Goal: Task Accomplishment & Management: Use online tool/utility

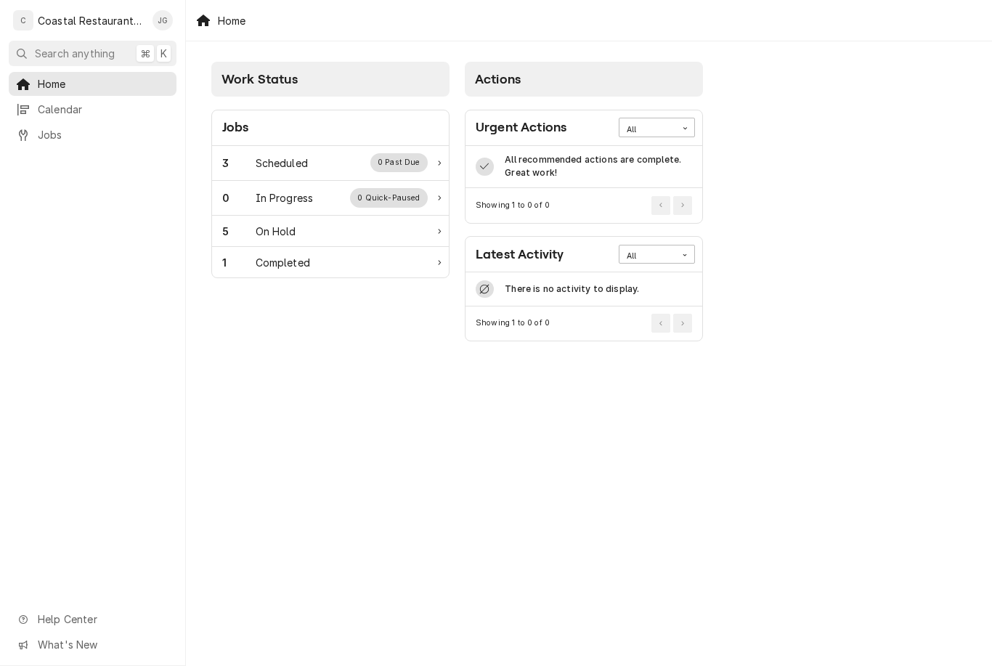
click at [275, 170] on div "Scheduled" at bounding box center [282, 162] width 52 height 15
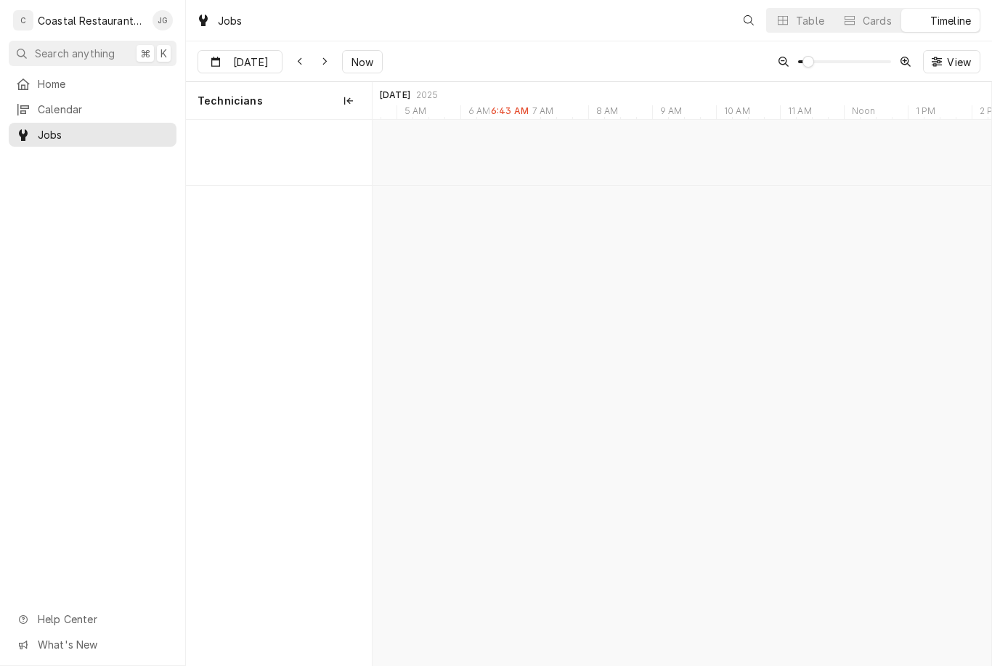
scroll to position [0, 12268]
click at [354, 52] on button "Now" at bounding box center [362, 61] width 41 height 23
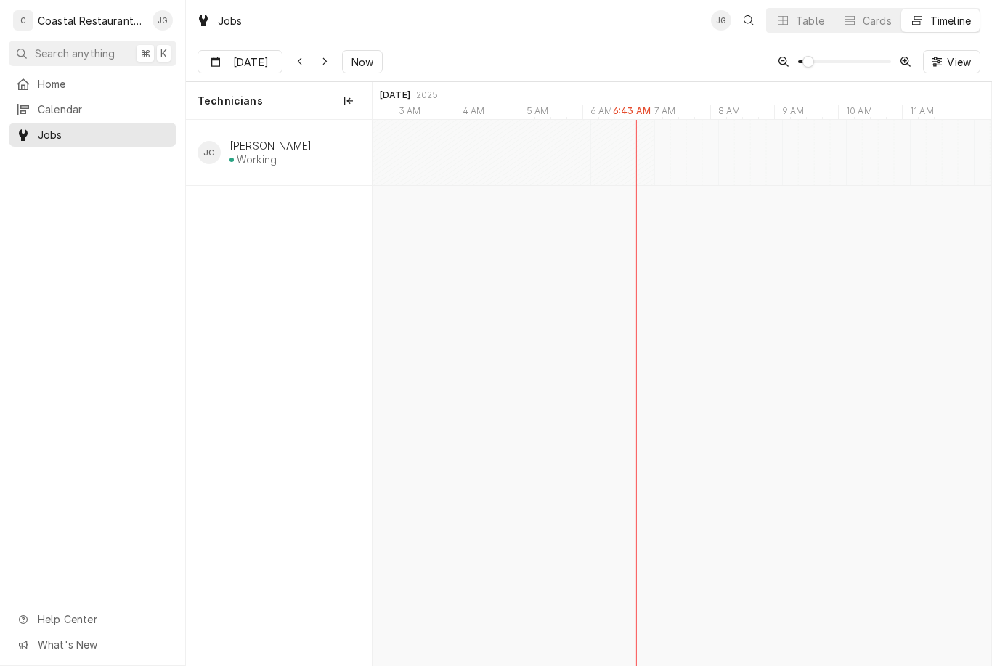
scroll to position [0, 12101]
click at [349, 73] on button "Now" at bounding box center [362, 61] width 41 height 23
click at [357, 60] on span "Now" at bounding box center [363, 61] width 28 height 15
click at [68, 81] on span "Home" at bounding box center [104, 83] width 132 height 15
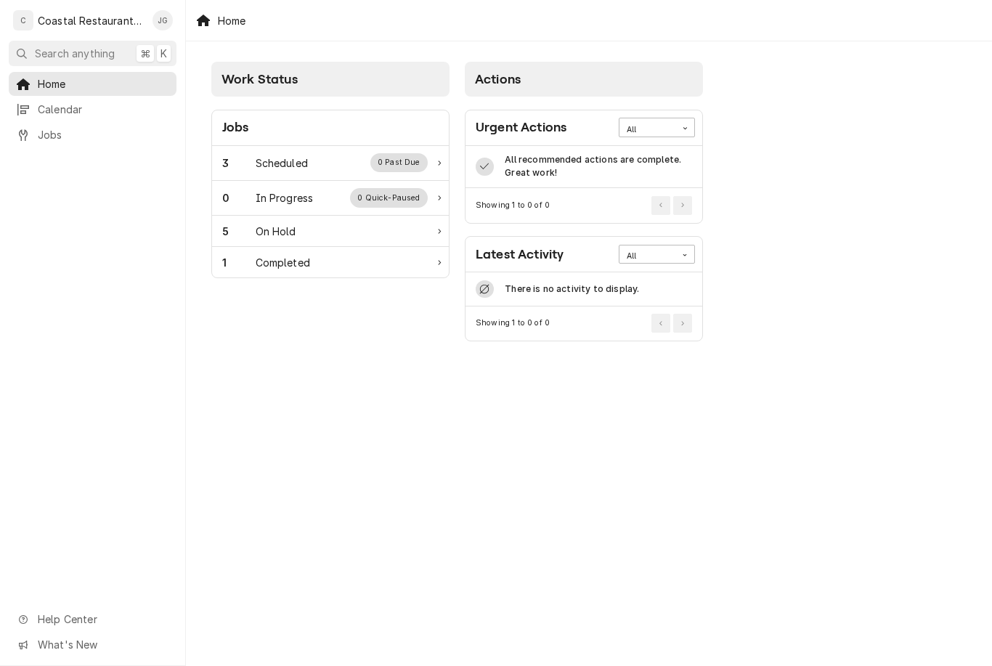
click at [295, 163] on div "Scheduled" at bounding box center [282, 162] width 52 height 15
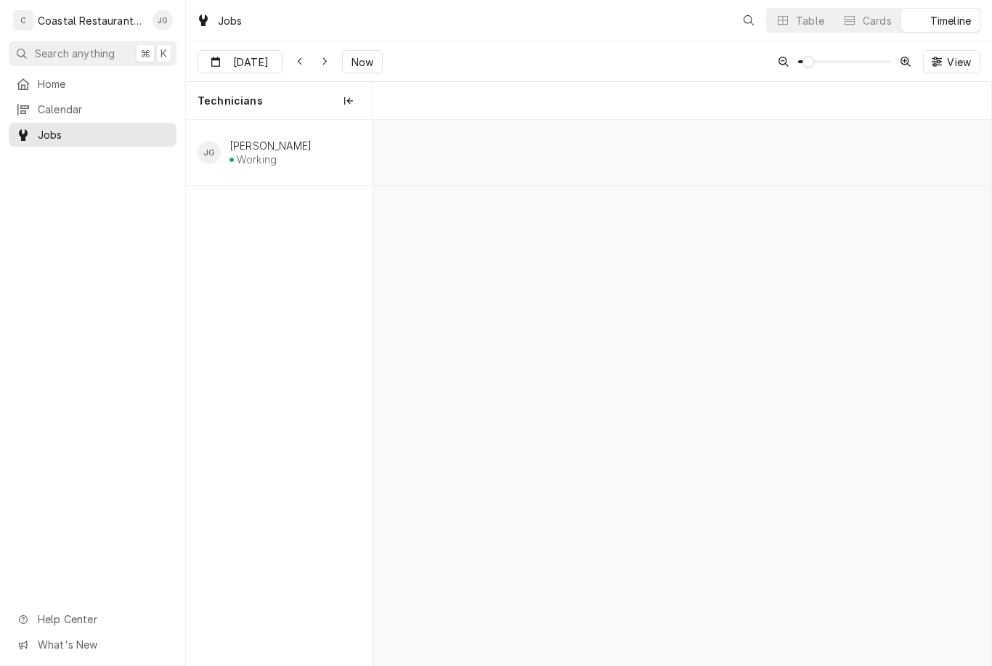
scroll to position [0, 12260]
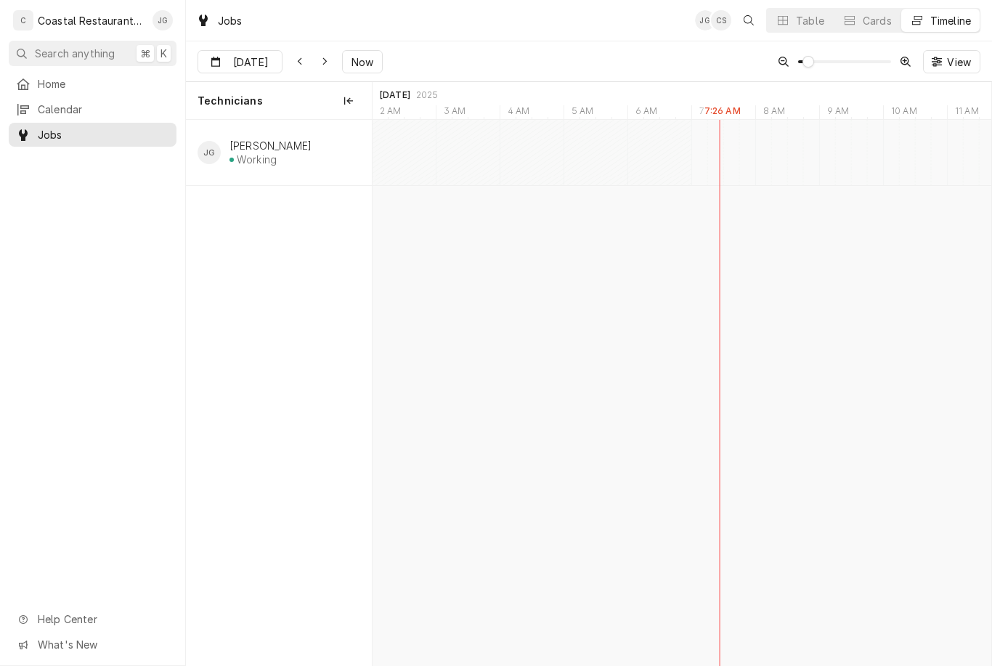
click at [76, 89] on div "Home" at bounding box center [93, 84] width 162 height 18
